Goal: Check status: Check status

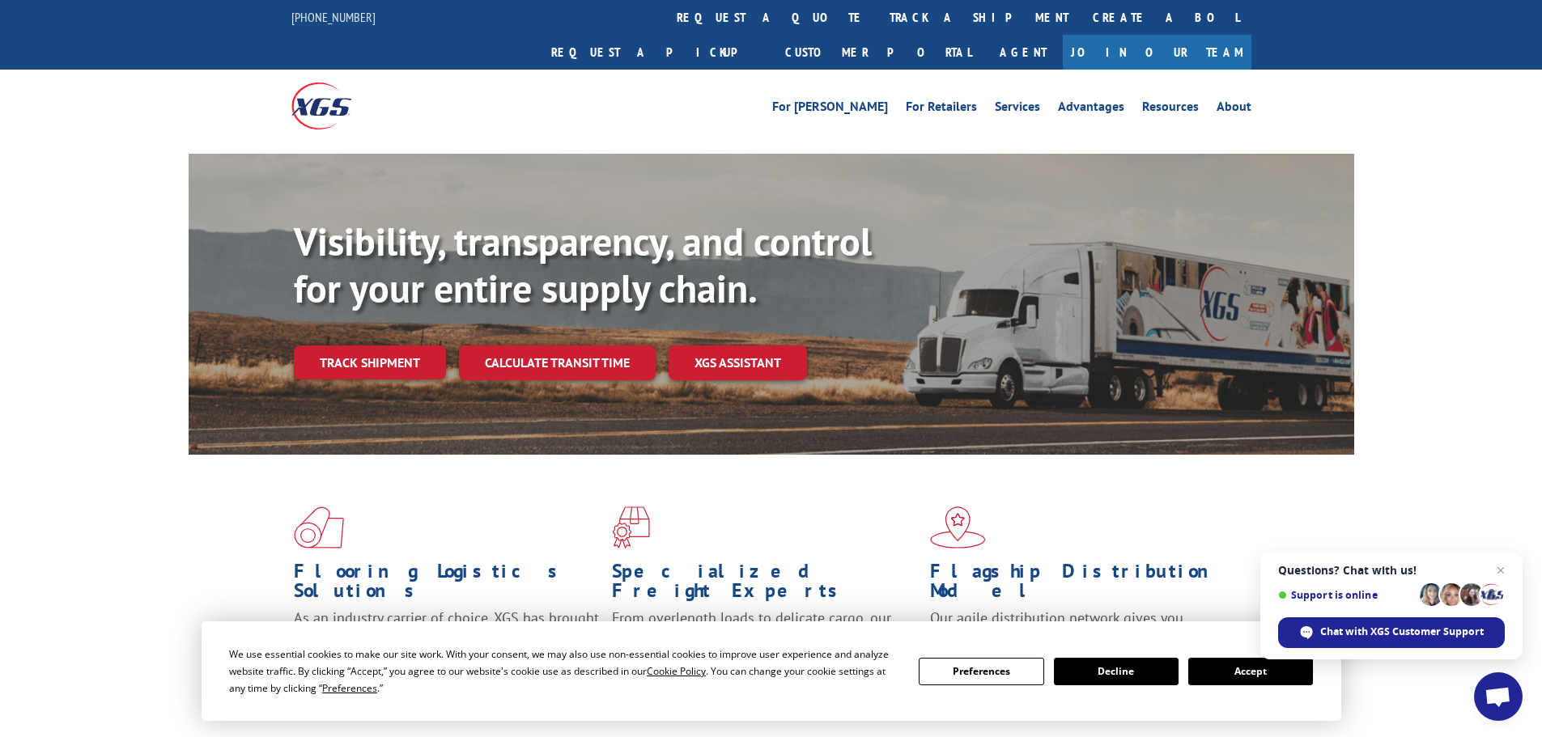
click at [1252, 677] on button "Accept" at bounding box center [1250, 672] width 125 height 28
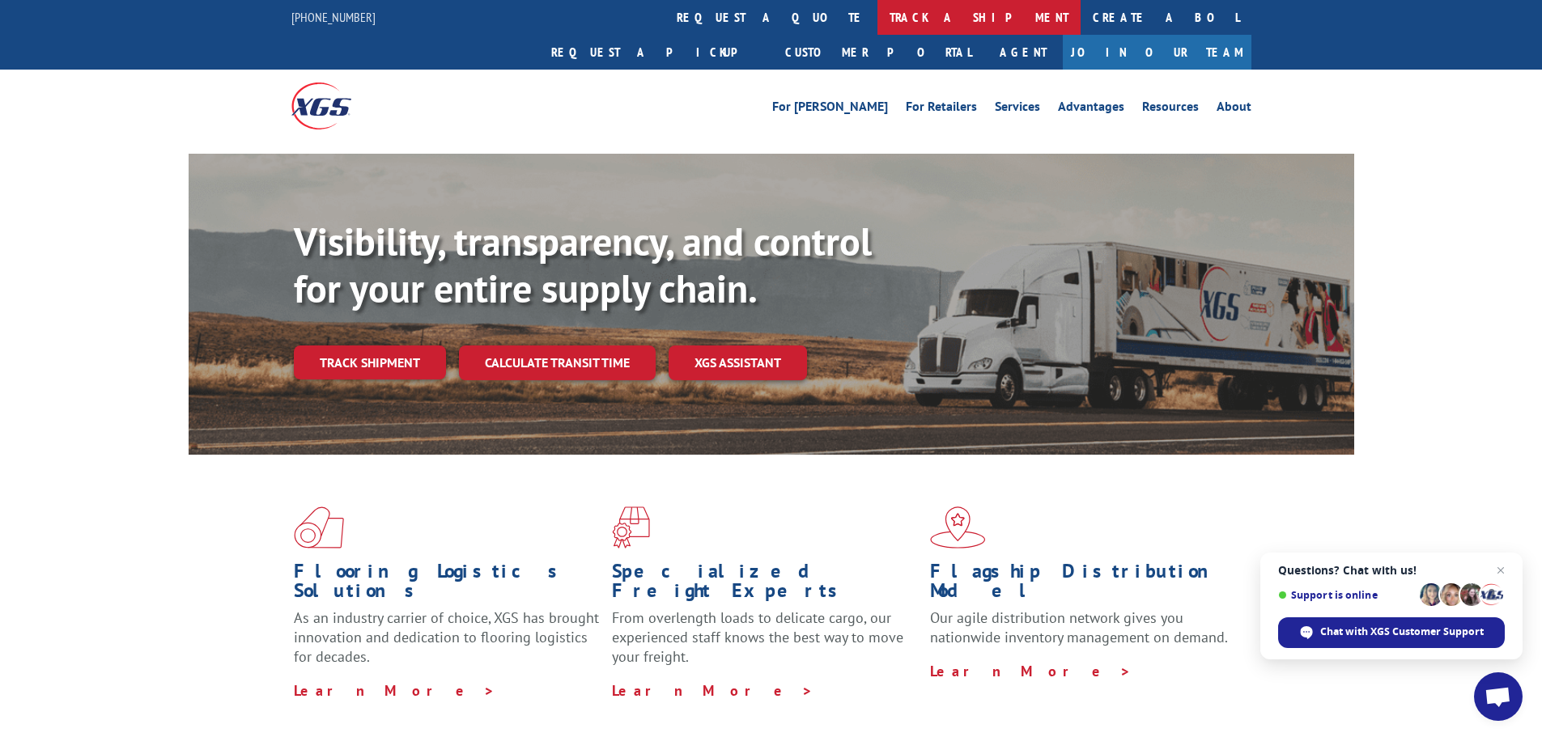
click at [877, 24] on link "track a shipment" at bounding box center [978, 17] width 203 height 35
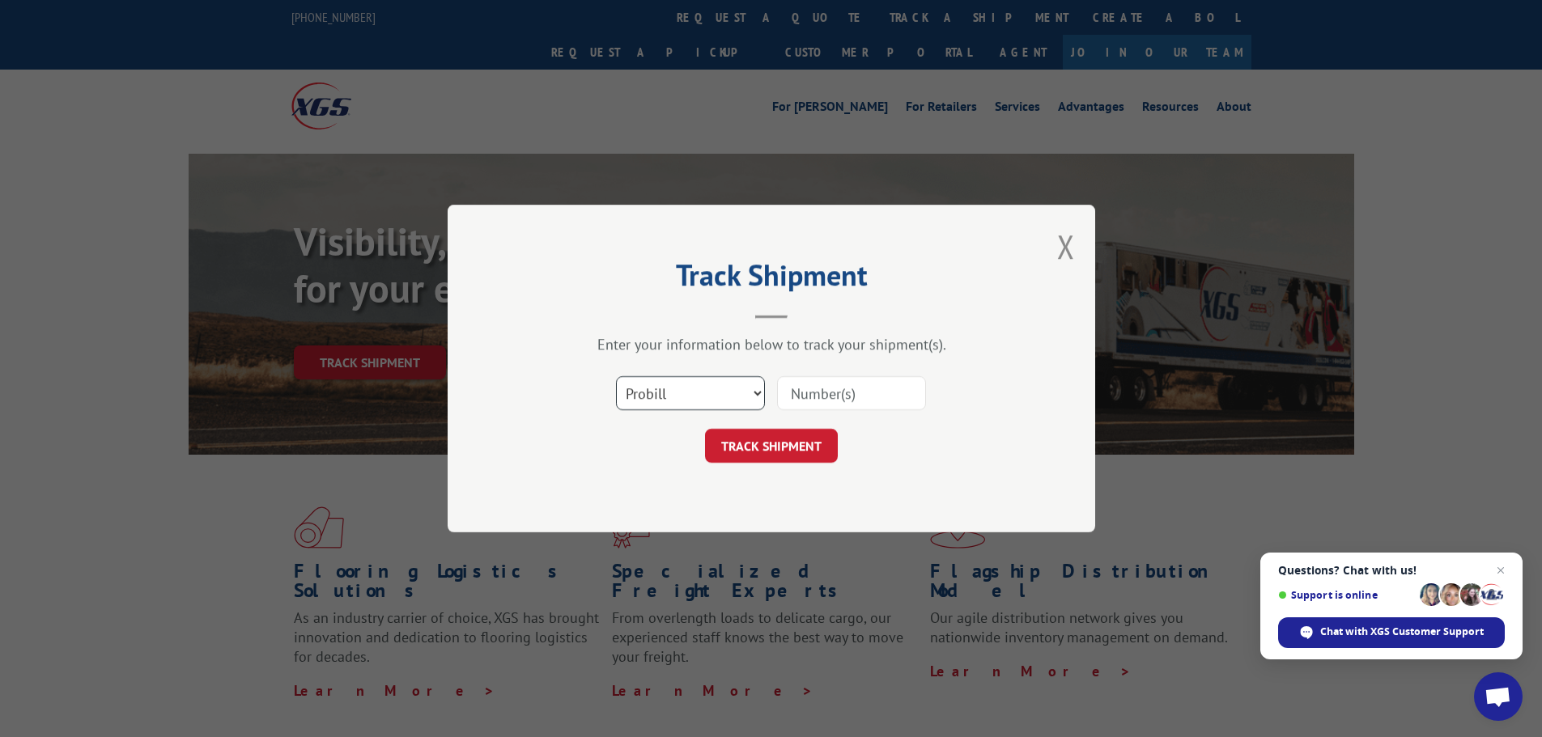
click at [751, 394] on select "Select category... Probill BOL PO" at bounding box center [690, 393] width 149 height 34
click at [616, 376] on select "Select category... Probill BOL PO" at bounding box center [690, 393] width 149 height 34
click at [863, 397] on input at bounding box center [851, 393] width 149 height 34
paste input "5575304"
type input "5575304"
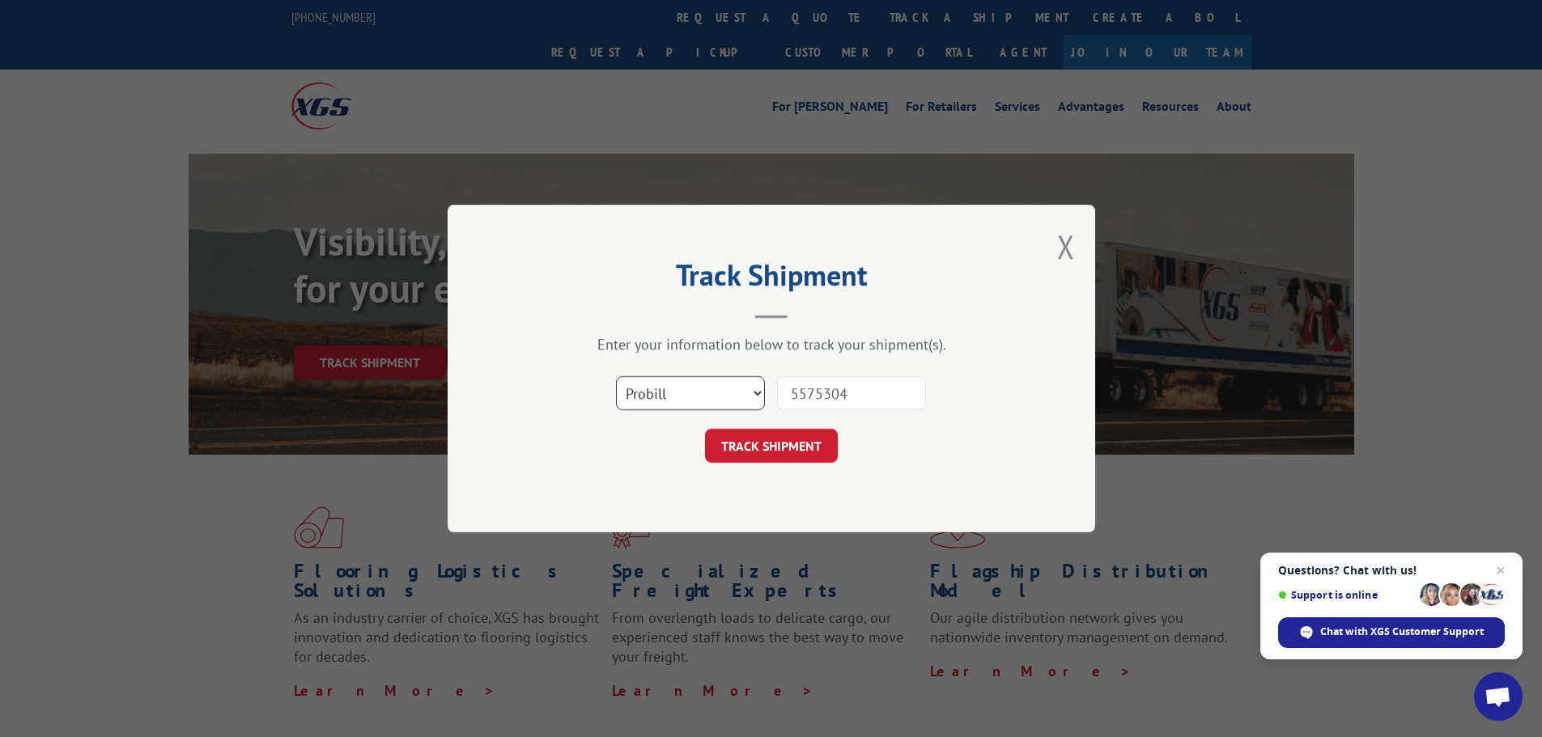
click at [753, 394] on select "Select category... Probill BOL PO" at bounding box center [690, 393] width 149 height 34
select select "bol"
click at [616, 376] on select "Select category... Probill BOL PO" at bounding box center [690, 393] width 149 height 34
click at [783, 457] on button "TRACK SHIPMENT" at bounding box center [771, 446] width 133 height 34
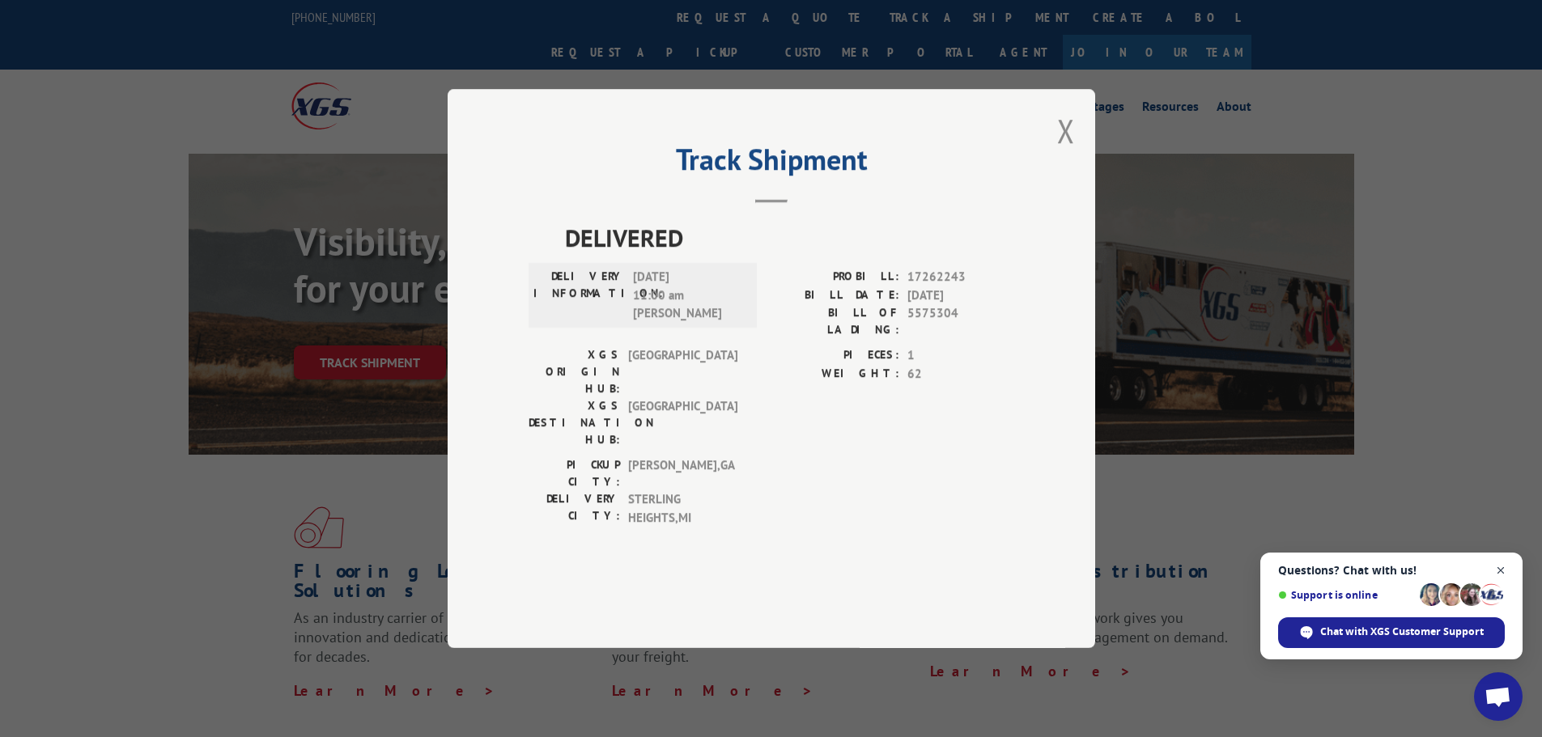
click at [1501, 570] on span "Close chat" at bounding box center [1501, 571] width 20 height 20
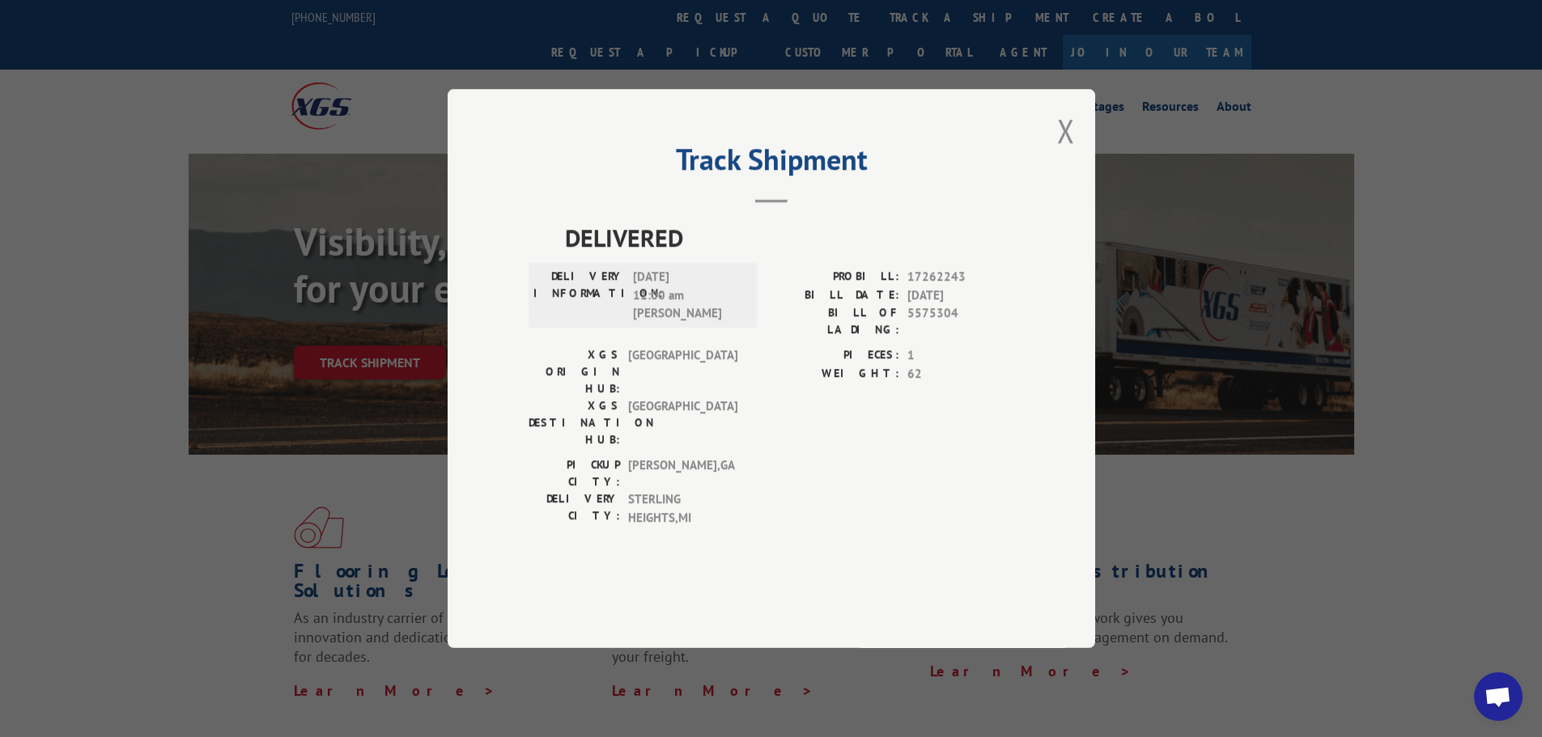
click at [1063, 152] on button "Close modal" at bounding box center [1066, 130] width 18 height 43
click at [1067, 172] on div "Visibility, transparency, and control for your entire supply chain. Track shipm…" at bounding box center [771, 320] width 1165 height 333
click at [1177, 524] on div "Flagship Distribution Model Our agile distribution network gives you nationwide…" at bounding box center [1089, 603] width 318 height 193
